Goal: Find specific page/section: Find specific page/section

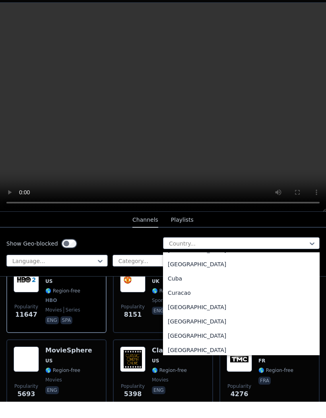
scroll to position [626, 0]
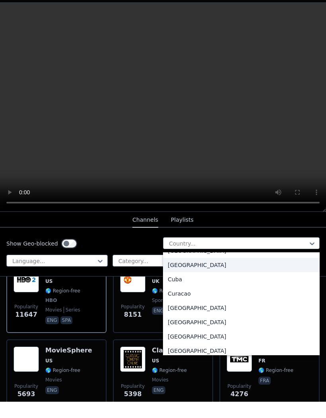
click at [184, 274] on div "[GEOGRAPHIC_DATA]" at bounding box center [241, 281] width 157 height 14
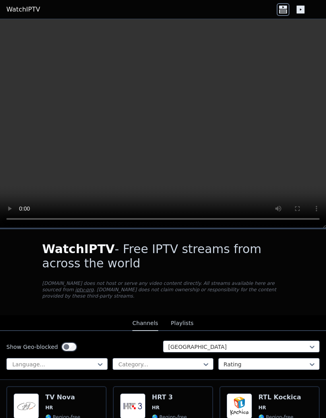
click at [29, 413] on img at bounding box center [26, 406] width 25 height 25
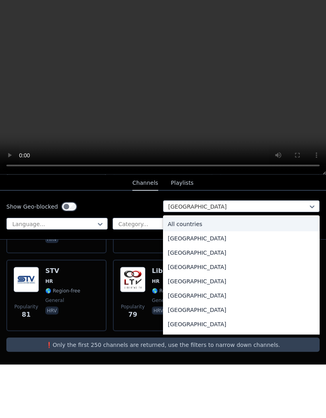
click at [190, 270] on div "All countries" at bounding box center [241, 277] width 157 height 14
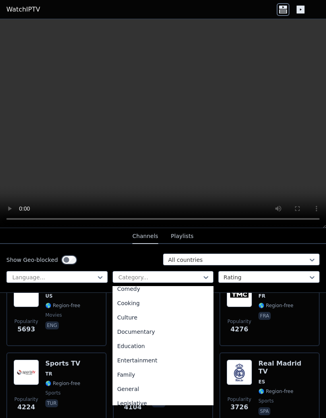
scroll to position [76, 0]
click at [308, 240] on nav "Channels Playlists" at bounding box center [163, 236] width 326 height 16
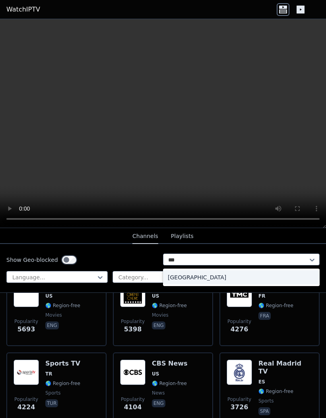
click at [199, 276] on div "[GEOGRAPHIC_DATA]" at bounding box center [241, 277] width 157 height 14
type input "***"
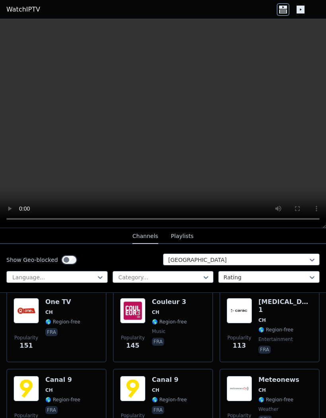
scroll to position [101, 0]
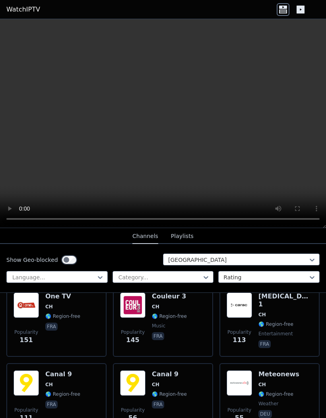
click at [268, 312] on span "CH" at bounding box center [285, 315] width 54 height 6
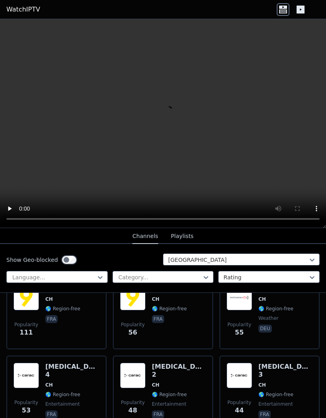
scroll to position [187, 0]
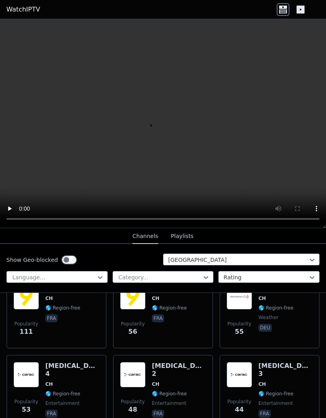
click at [50, 381] on span "CH" at bounding box center [49, 384] width 8 height 6
click at [172, 381] on span "CH" at bounding box center [179, 384] width 54 height 6
click at [262, 381] on span "CH" at bounding box center [262, 384] width 8 height 6
